Goal: Task Accomplishment & Management: Complete application form

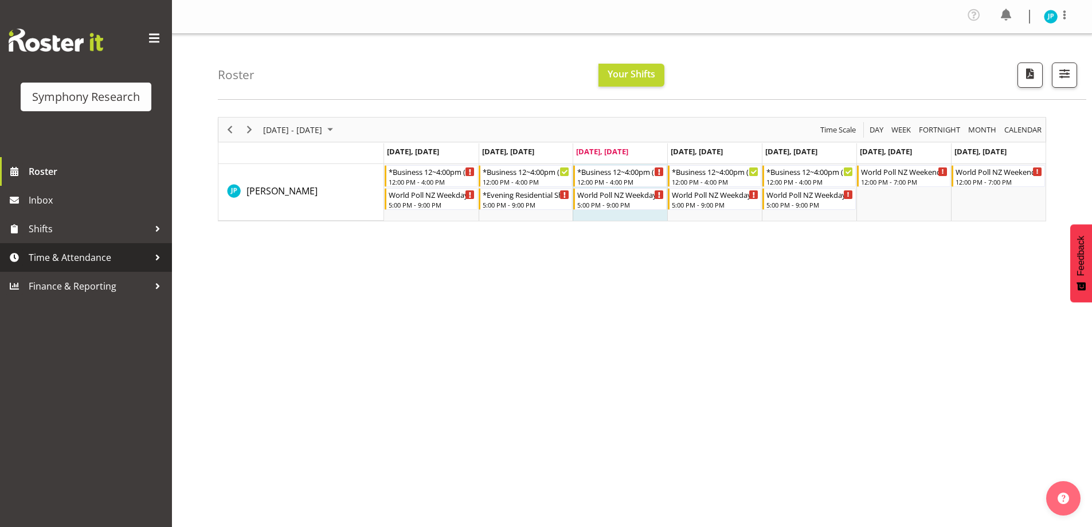
click at [118, 252] on span "Time & Attendance" at bounding box center [89, 257] width 120 height 17
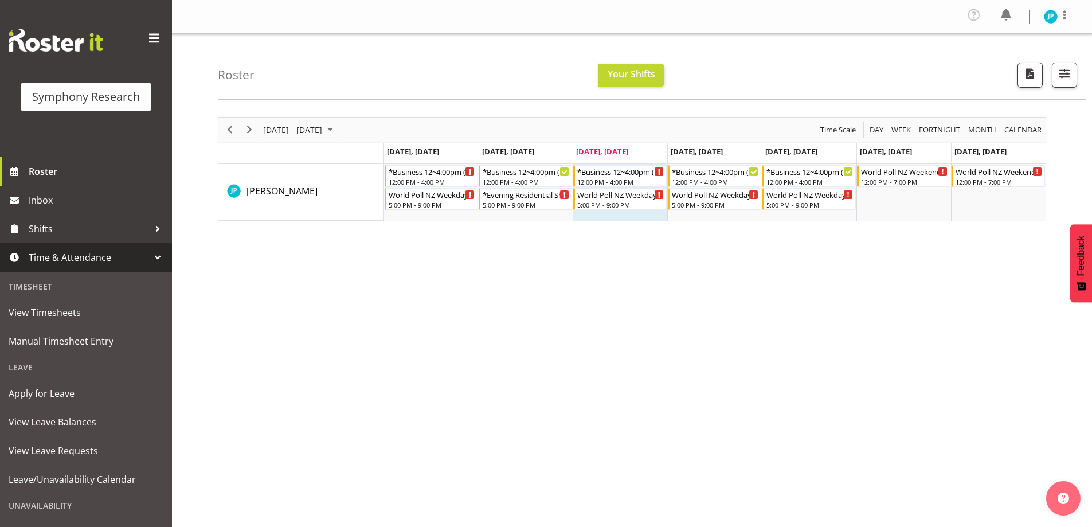
scroll to position [79, 0]
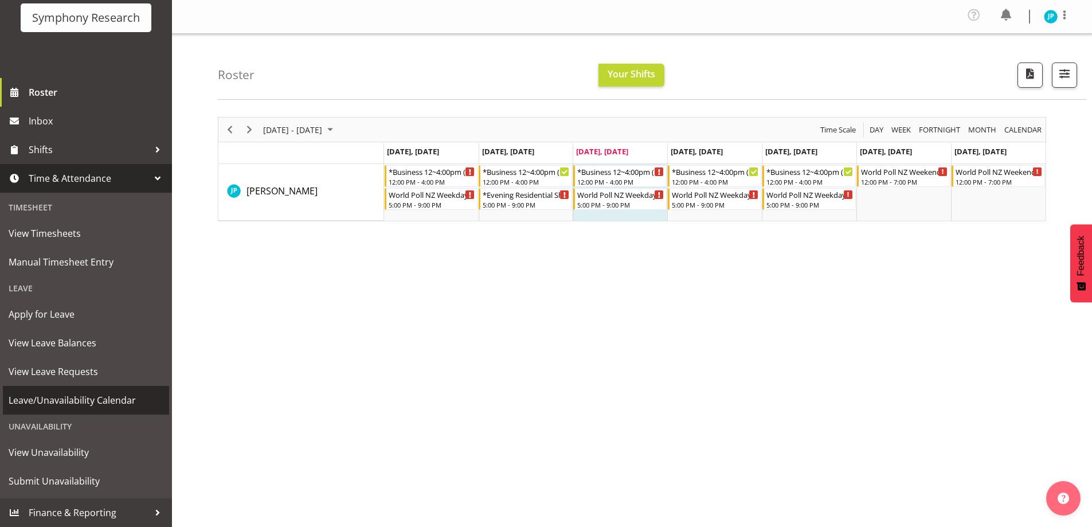
click at [119, 403] on span "Leave/Unavailability Calendar" at bounding box center [86, 400] width 155 height 17
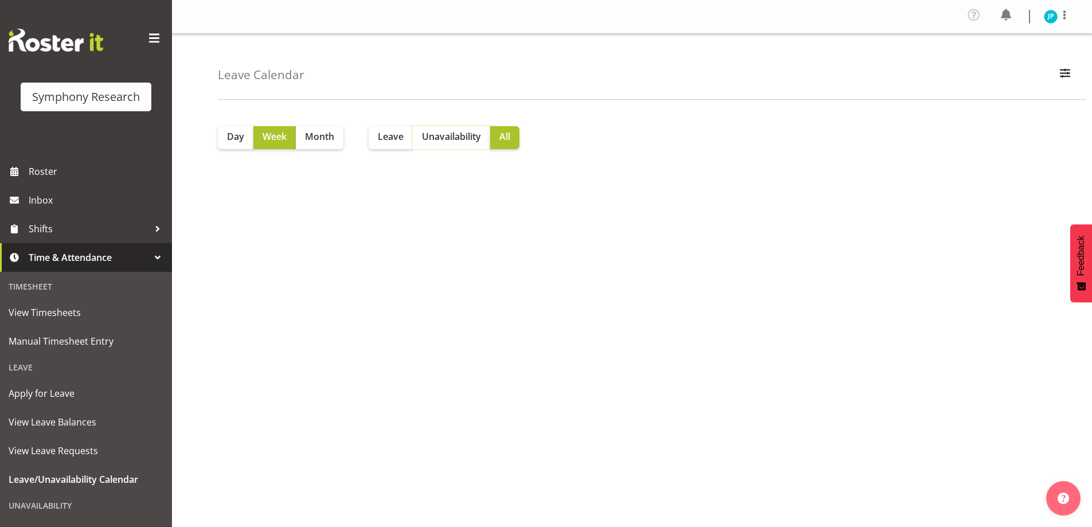
click at [438, 139] on span "Unavailability" at bounding box center [451, 137] width 59 height 14
click at [268, 141] on span "Week" at bounding box center [275, 137] width 24 height 14
click at [1064, 75] on span "button" at bounding box center [1065, 72] width 15 height 15
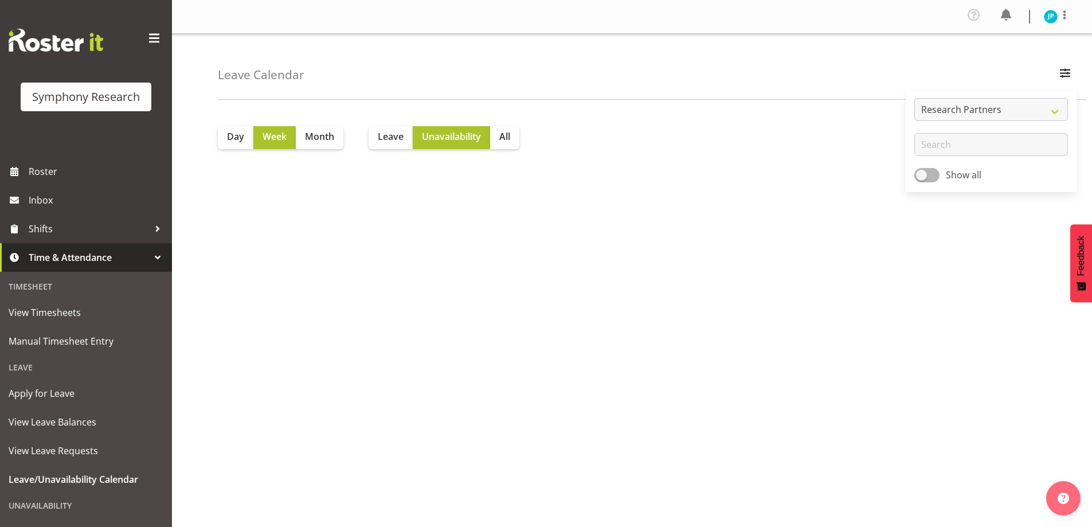
click at [350, 266] on div "Day Week Month Leave Unavailability All" at bounding box center [655, 337] width 874 height 459
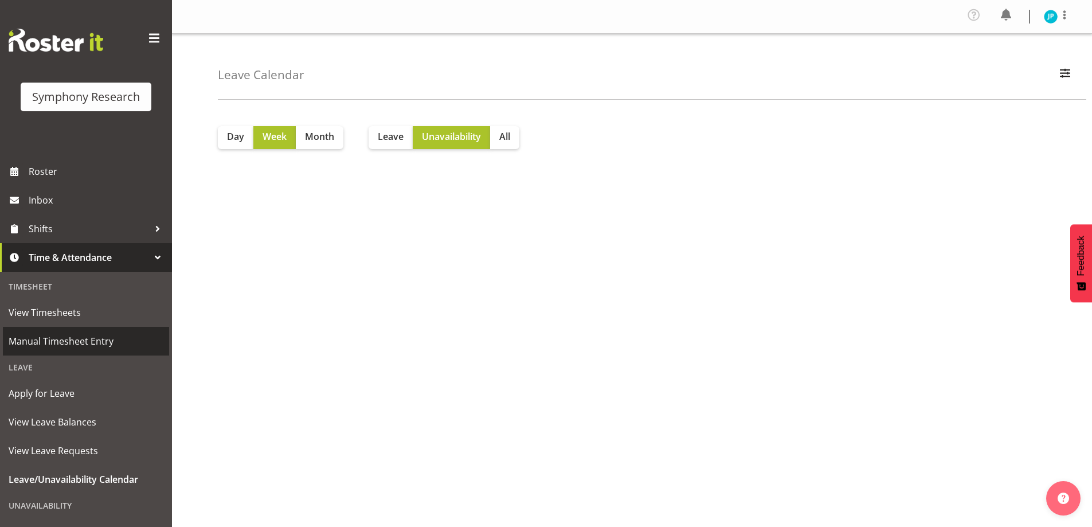
scroll to position [79, 0]
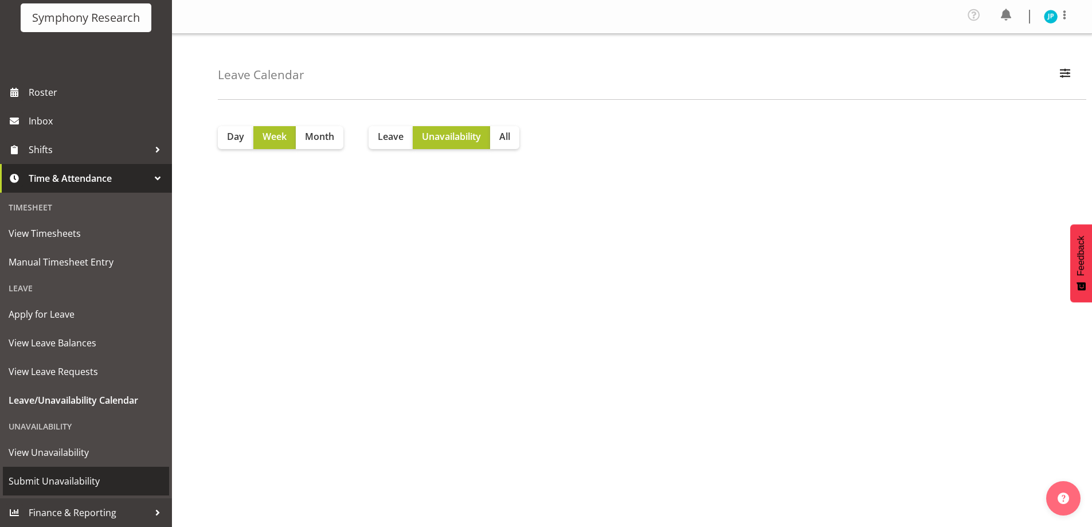
click at [79, 485] on span "Submit Unavailability" at bounding box center [86, 480] width 155 height 17
